Goal: Book appointment/travel/reservation

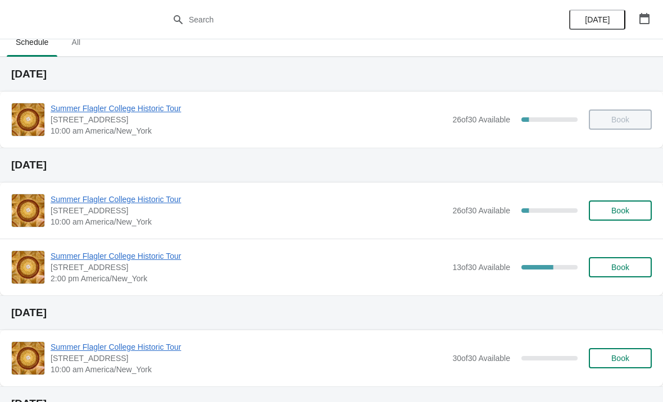
scroll to position [15, 0]
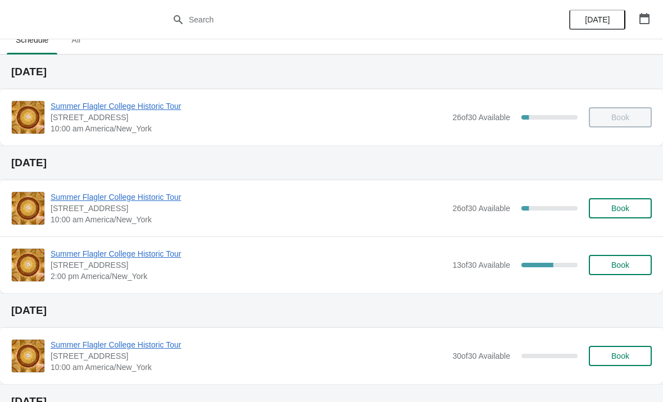
click at [610, 359] on span "Book" at bounding box center [620, 356] width 43 height 9
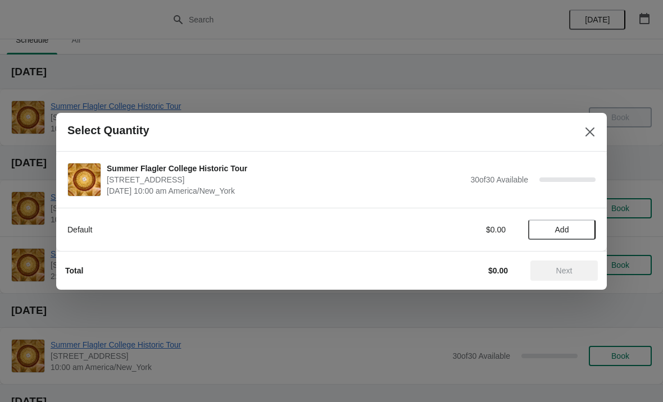
click at [555, 229] on span "Add" at bounding box center [562, 229] width 14 height 9
click at [575, 232] on icon at bounding box center [581, 230] width 12 height 12
click at [589, 265] on button "Next" at bounding box center [563, 271] width 67 height 20
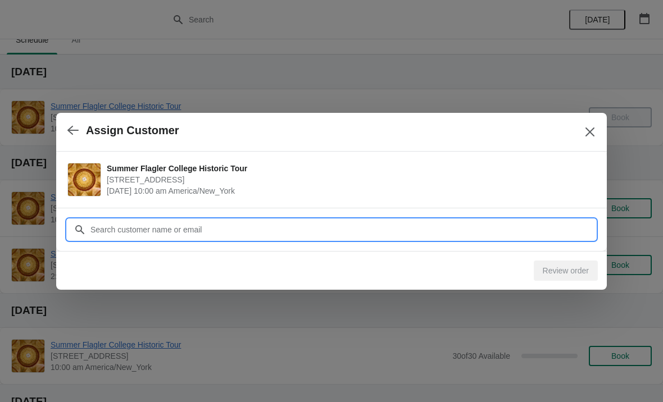
click at [141, 227] on input "Customer" at bounding box center [343, 230] width 506 height 20
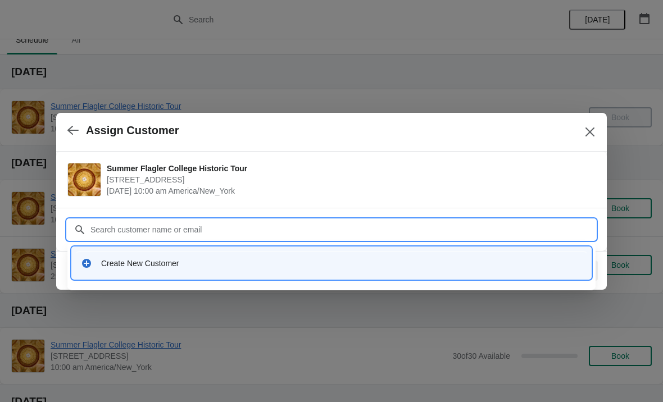
click at [133, 260] on div "Create New Customer" at bounding box center [341, 263] width 481 height 11
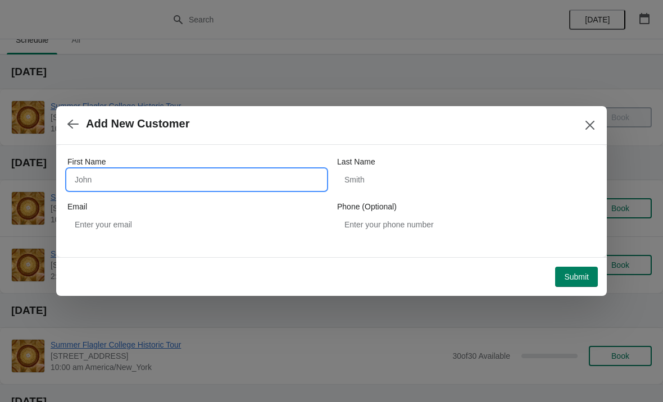
click at [103, 178] on input "First Name" at bounding box center [196, 180] width 258 height 20
type input "Mark"
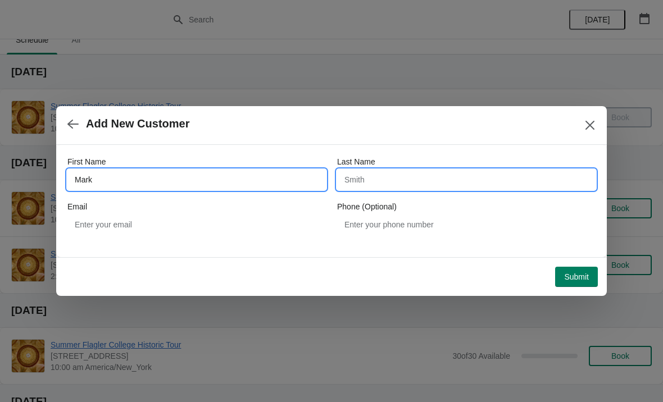
click at [416, 186] on input "Last Name" at bounding box center [466, 180] width 258 height 20
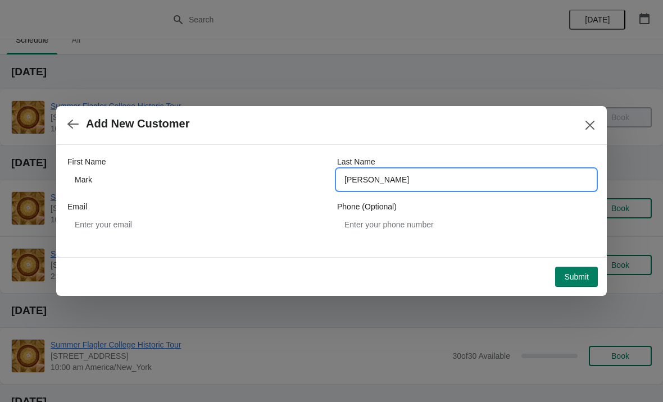
type input "[PERSON_NAME]"
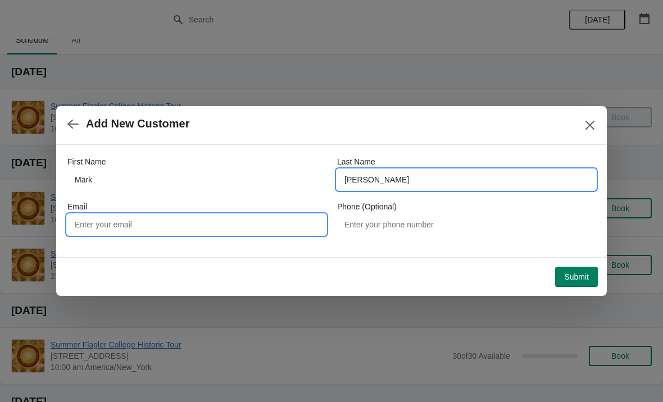
click at [135, 220] on input "Email" at bounding box center [196, 225] width 258 height 20
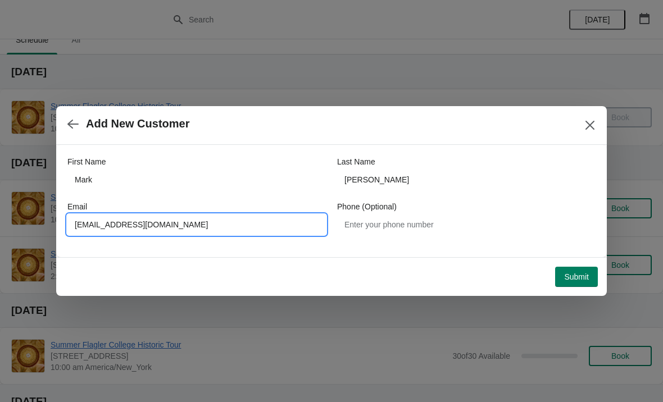
type input "[EMAIL_ADDRESS][DOMAIN_NAME]"
click at [575, 271] on button "Submit" at bounding box center [576, 277] width 43 height 20
